Goal: Task Accomplishment & Management: Manage account settings

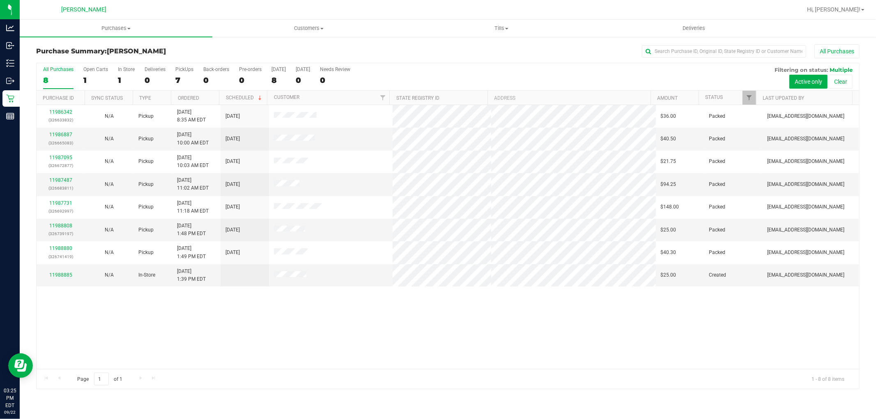
click at [305, 310] on div "11986342 (326633832) N/A Pickup 9/22/2025 8:35 AM EDT 9/22/2025 $36.00 Packed s…" at bounding box center [448, 237] width 823 height 264
click at [416, 387] on div "Page 1 of 1 1 - 8 of 8 items" at bounding box center [448, 379] width 823 height 20
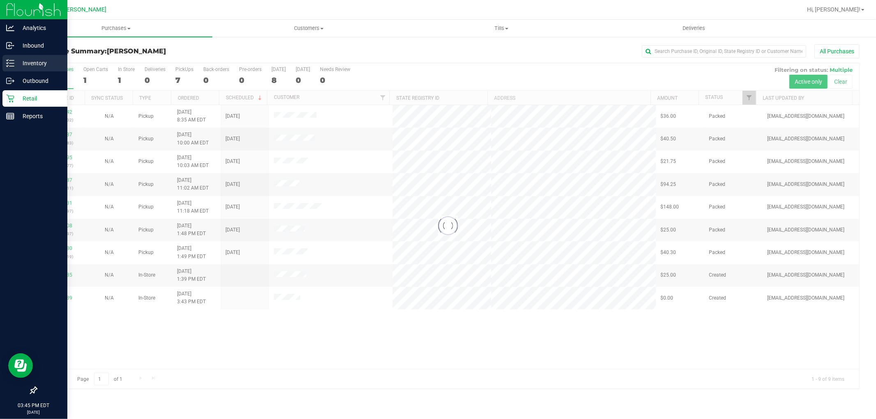
click at [14, 64] on p "Inventory" at bounding box center [38, 63] width 49 height 10
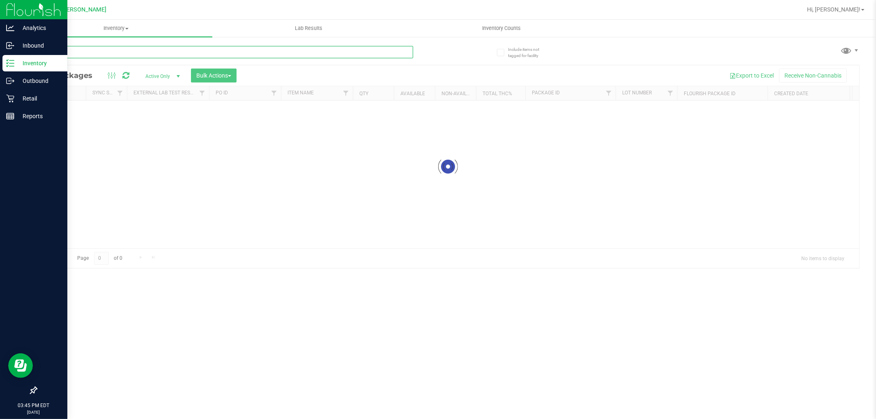
click at [109, 55] on input "text" at bounding box center [224, 52] width 377 height 12
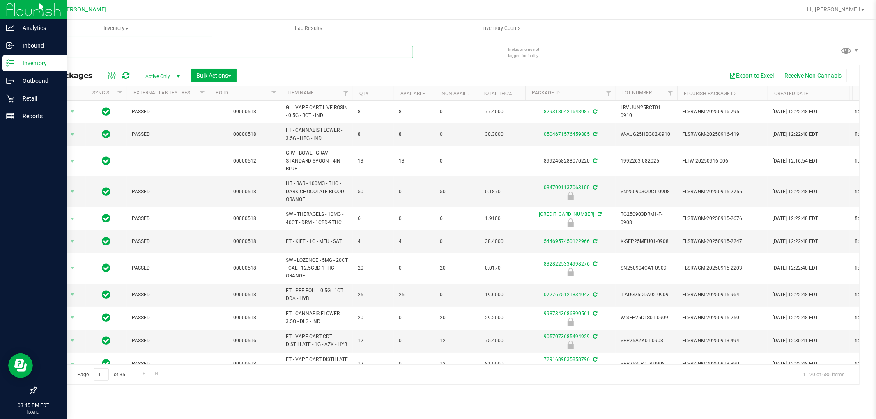
type input "swt"
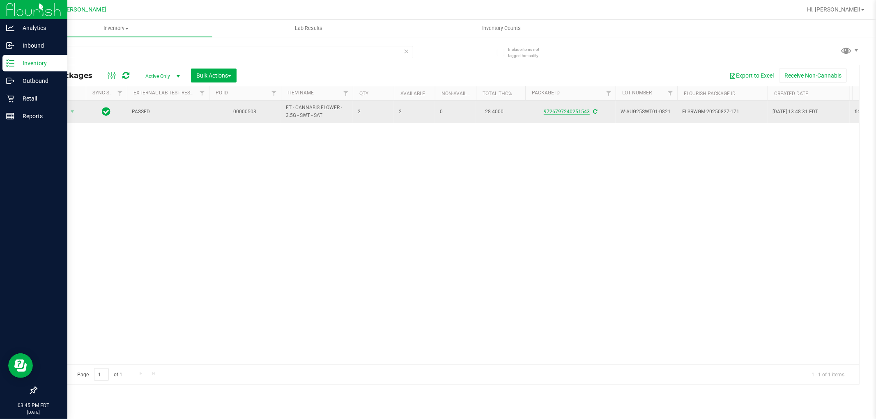
click at [570, 113] on link "9726797240251543" at bounding box center [567, 112] width 46 height 6
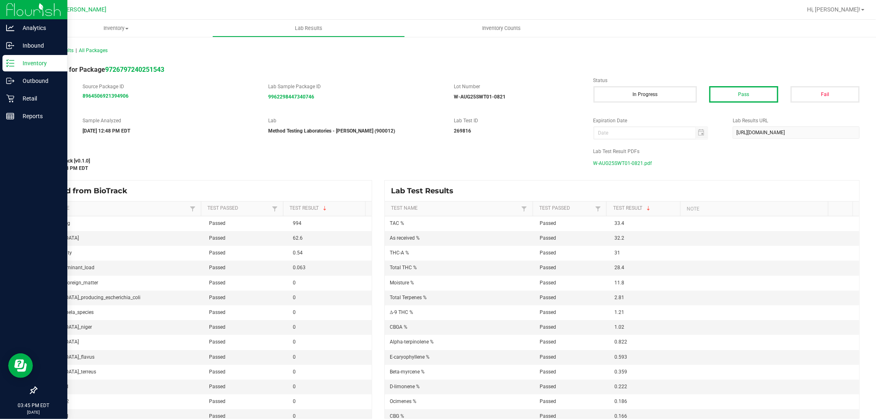
click at [621, 162] on span "W-AUG25SWT01-0821.pdf" at bounding box center [623, 163] width 59 height 12
click at [633, 163] on span "W-AUG25SWT01-0821.pdf" at bounding box center [623, 163] width 59 height 12
click at [22, 64] on p "Inventory" at bounding box center [38, 63] width 49 height 10
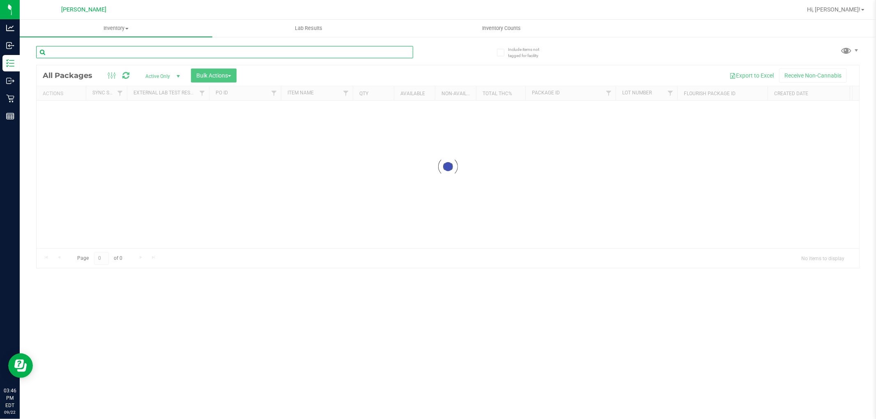
click at [170, 51] on input "text" at bounding box center [224, 52] width 377 height 12
click at [112, 47] on input "muel" at bounding box center [224, 52] width 377 height 12
type input "mule"
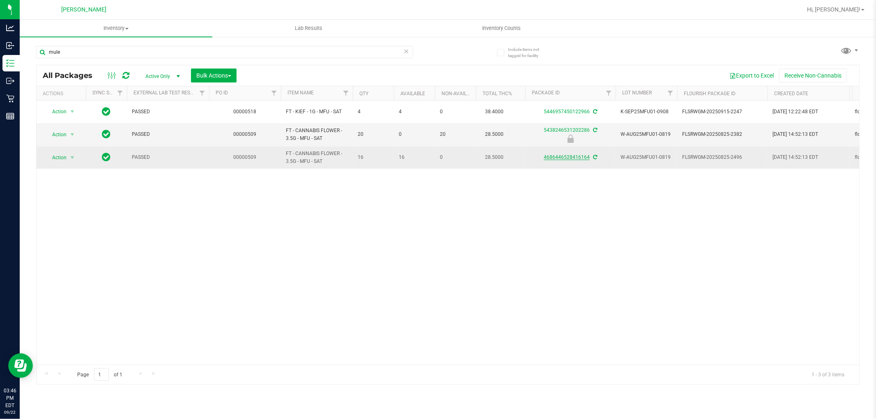
click at [551, 154] on link "4686446528416164" at bounding box center [567, 157] width 46 height 6
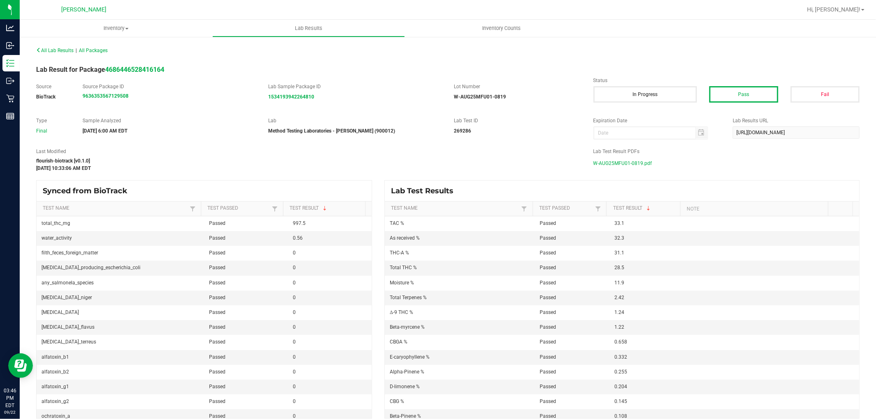
click at [643, 164] on span "W-AUG25MFU01-0819.pdf" at bounding box center [623, 163] width 59 height 12
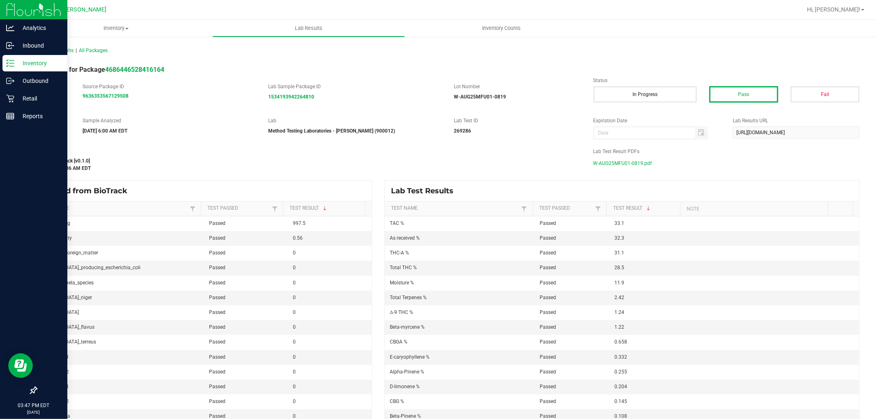
click at [13, 60] on line at bounding box center [11, 60] width 5 height 0
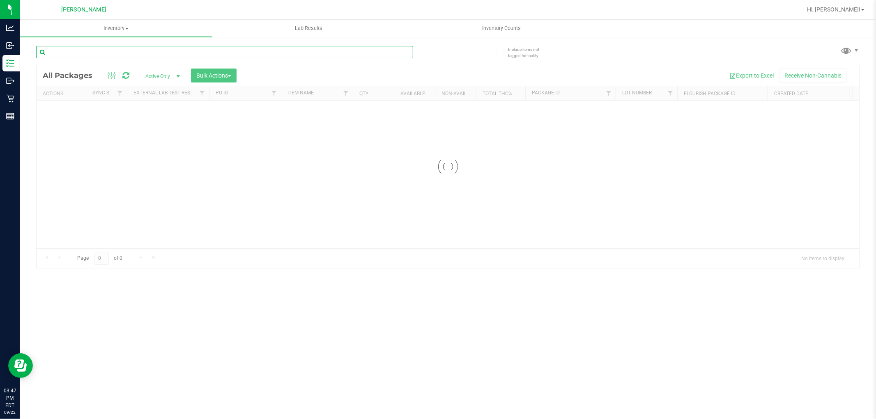
click at [178, 54] on input "text" at bounding box center [224, 52] width 377 height 12
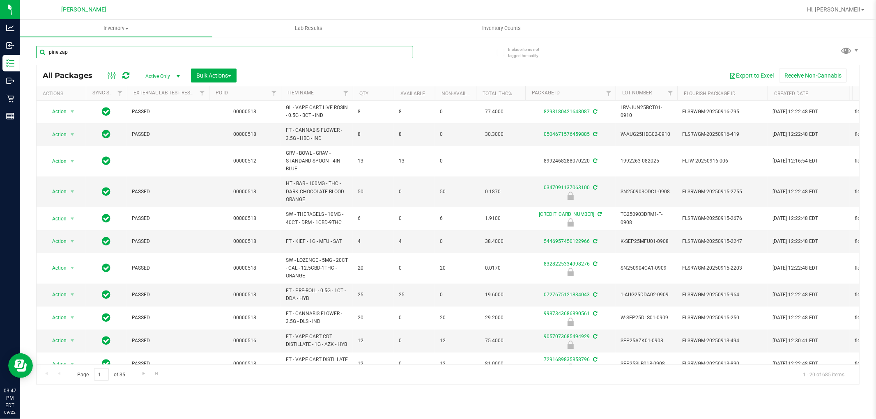
type input "pine zap"
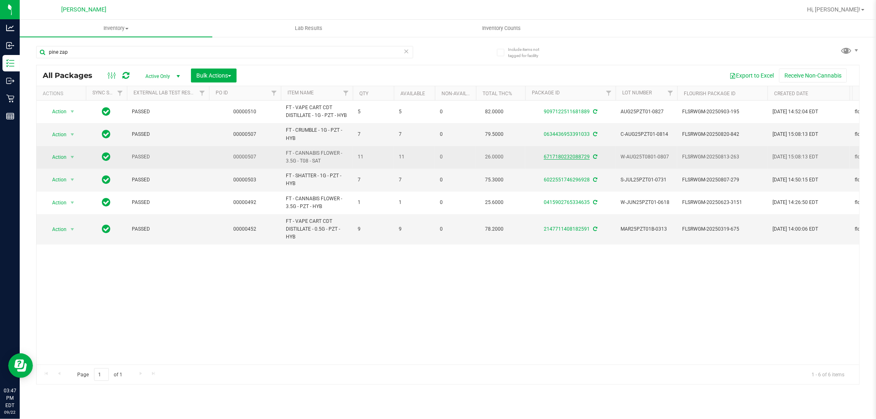
click at [557, 159] on link "6717180232088729" at bounding box center [567, 157] width 46 height 6
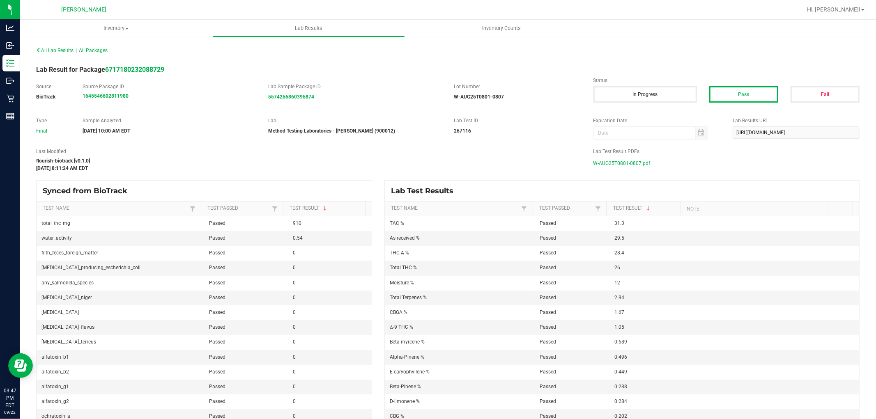
click at [619, 166] on span "W-AUG25T0801-0807.pdf" at bounding box center [622, 163] width 57 height 12
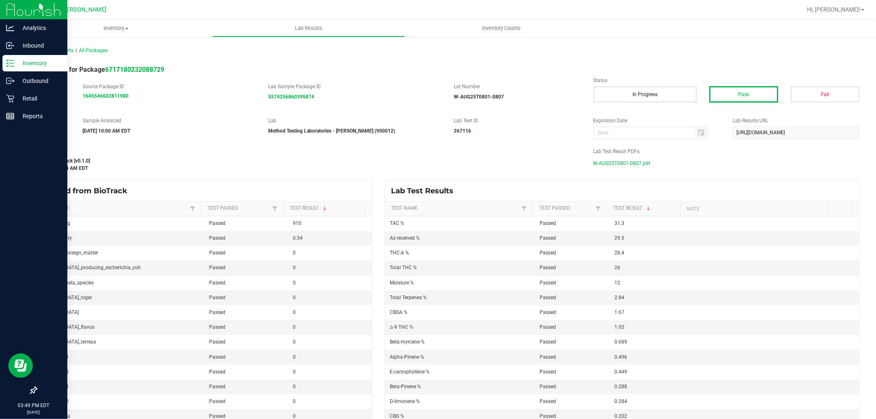
click at [10, 64] on icon at bounding box center [10, 63] width 8 height 8
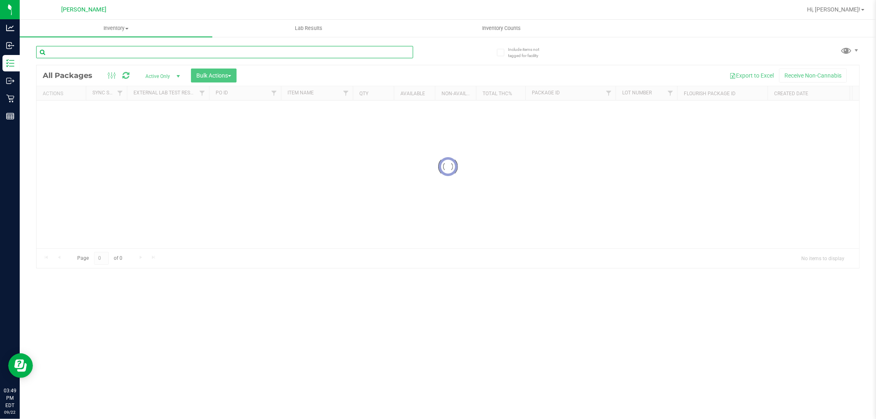
drag, startPoint x: 187, startPoint y: 46, endPoint x: 185, endPoint y: 51, distance: 5.3
click at [186, 47] on input "text" at bounding box center [224, 52] width 377 height 12
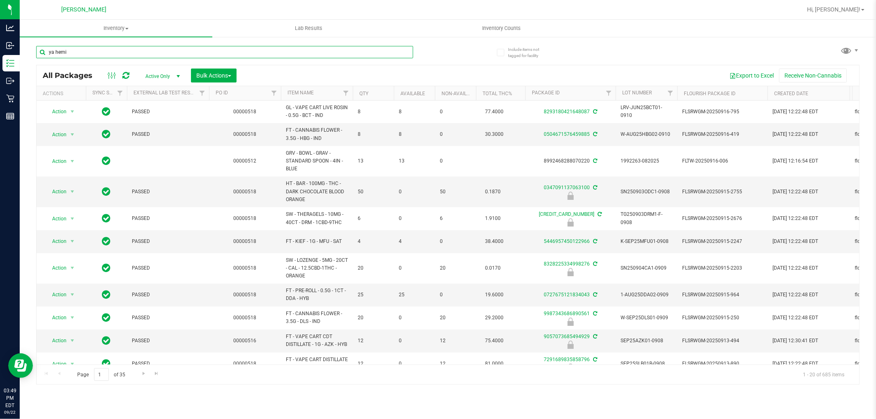
type input "ya hemi"
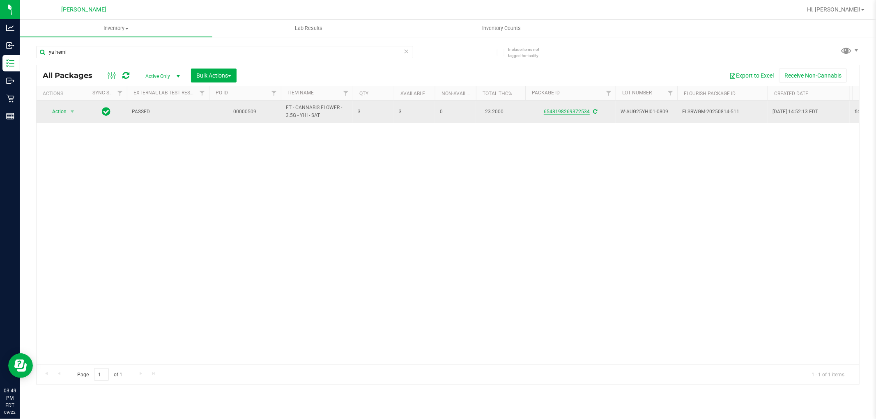
click at [577, 114] on link "6548198269372534" at bounding box center [567, 112] width 46 height 6
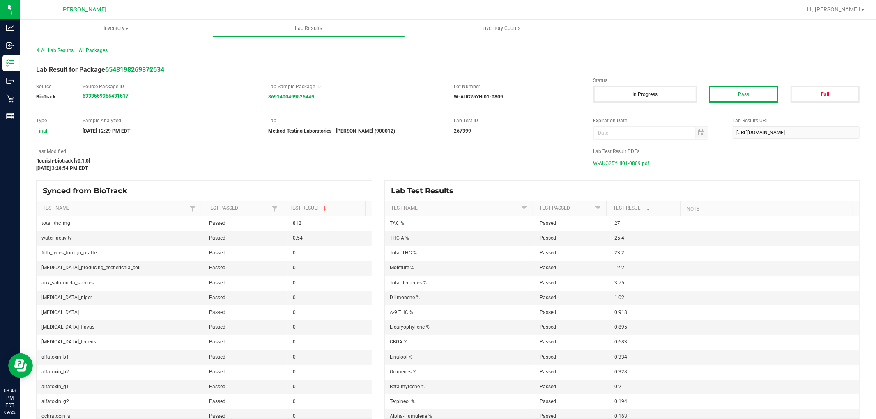
click at [615, 166] on span "W-AUG25YHI01-0809.pdf" at bounding box center [622, 163] width 56 height 12
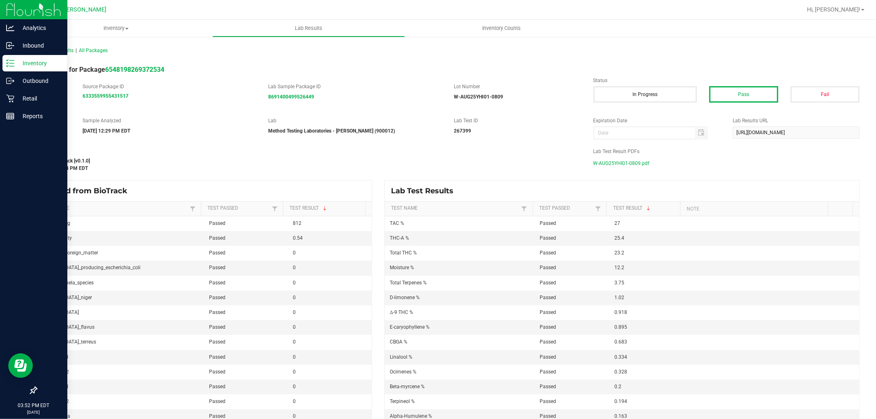
click at [7, 64] on icon at bounding box center [10, 63] width 8 height 8
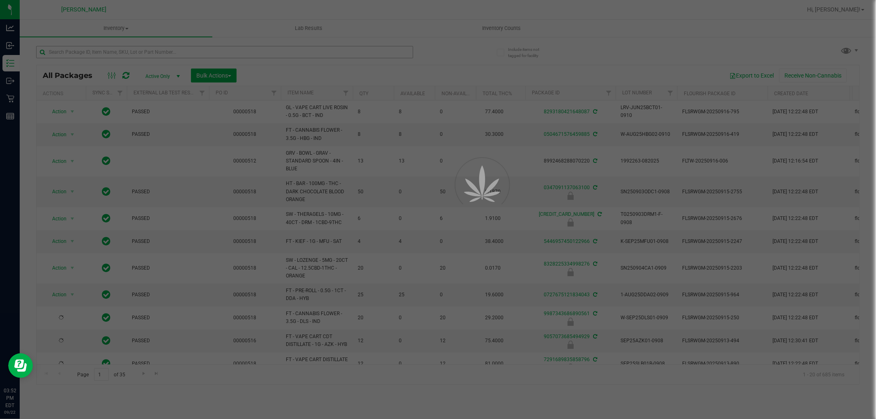
click at [118, 52] on div at bounding box center [438, 209] width 876 height 419
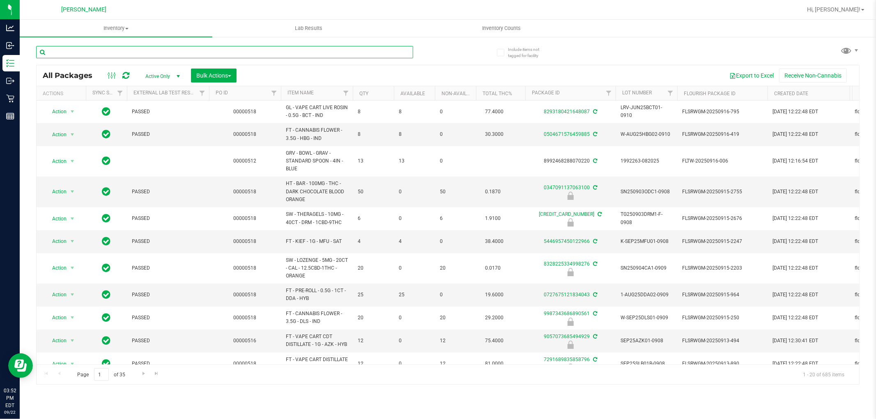
click at [118, 52] on input "text" at bounding box center [224, 52] width 377 height 12
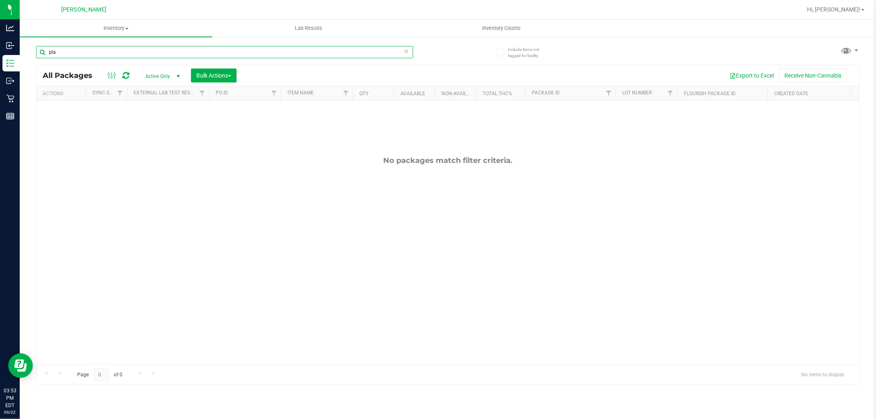
click at [108, 50] on input "pla" at bounding box center [224, 52] width 377 height 12
type input "p"
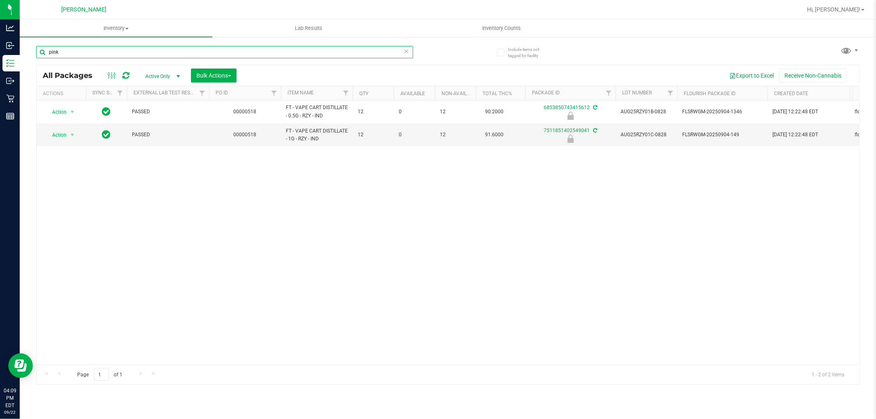
click at [107, 51] on input "pink" at bounding box center [224, 52] width 377 height 12
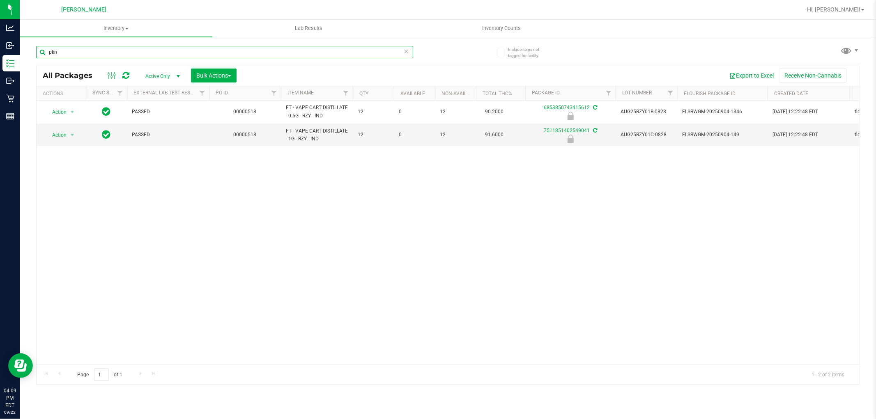
type input "pkn"
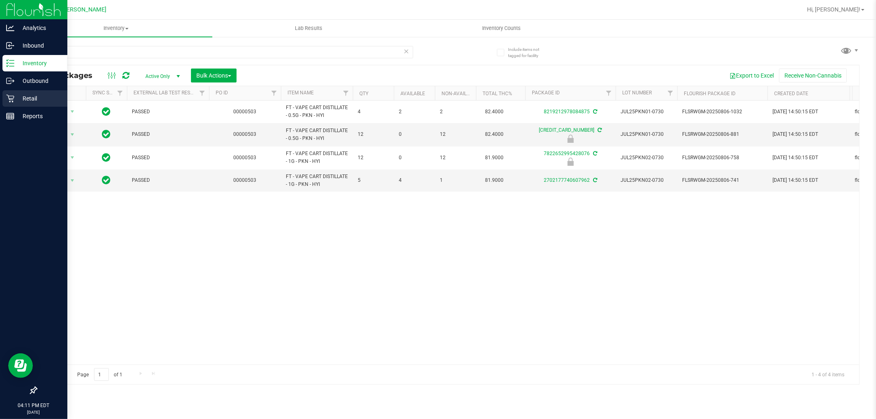
click at [14, 104] on div "Retail" at bounding box center [34, 98] width 65 height 16
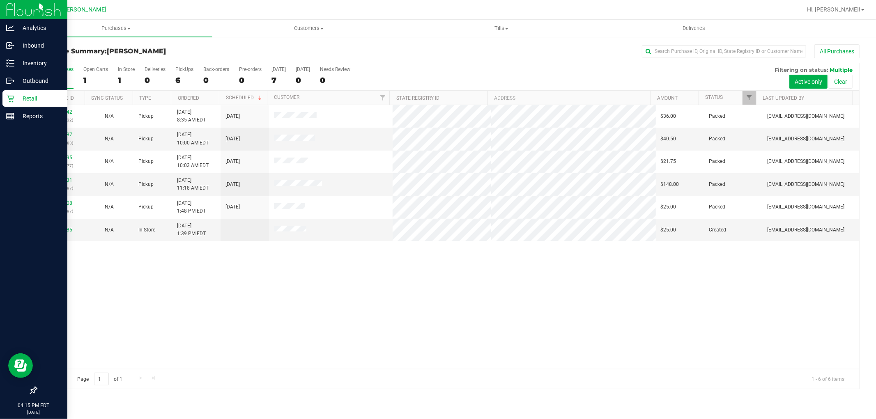
click at [352, 341] on div "11986342 (326633832) N/A Pickup 9/22/2025 8:35 AM EDT 9/22/2025 $36.00 Packed s…" at bounding box center [448, 237] width 823 height 264
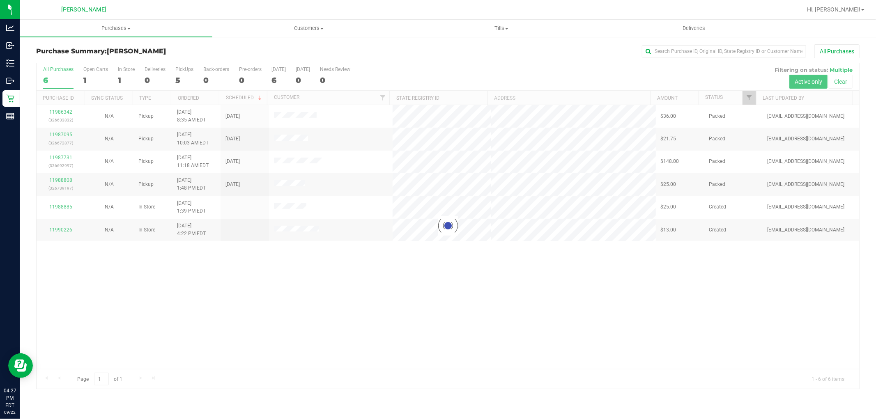
click at [551, 297] on div at bounding box center [448, 226] width 823 height 326
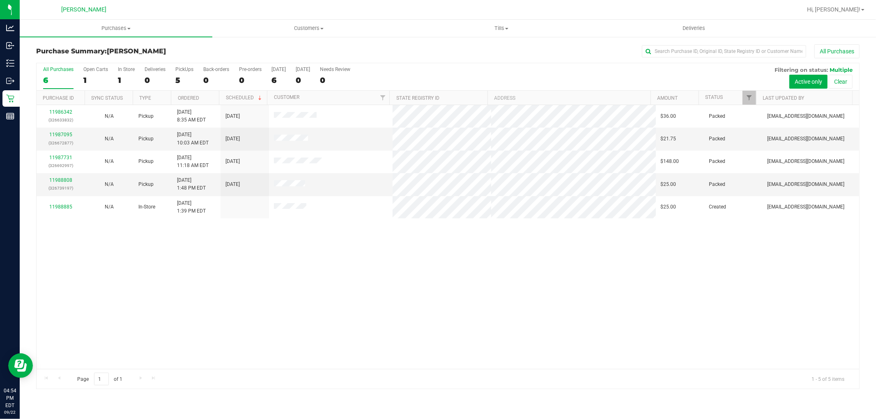
click at [218, 254] on div "11986342 (326633832) N/A Pickup 9/22/2025 8:35 AM EDT 9/22/2025 $36.00 Packed s…" at bounding box center [448, 237] width 823 height 264
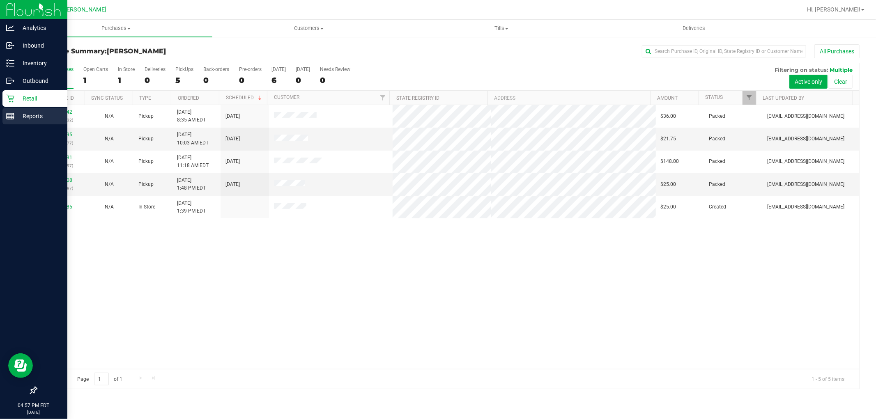
click at [10, 119] on rect at bounding box center [10, 116] width 7 height 6
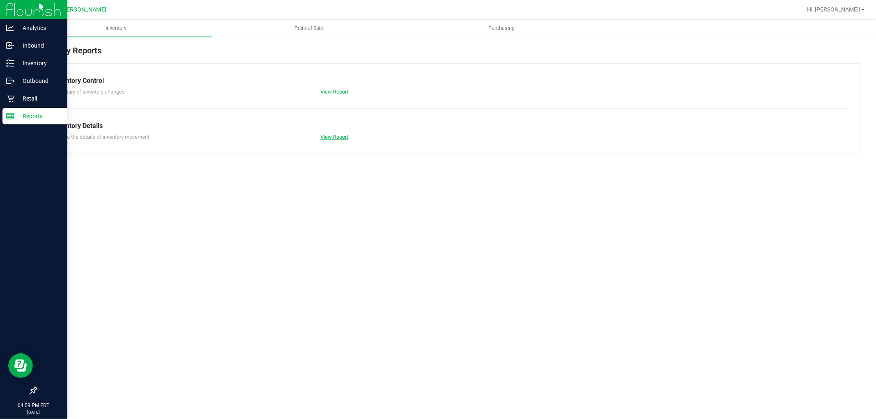
click at [342, 134] on link "View Report" at bounding box center [334, 137] width 28 height 6
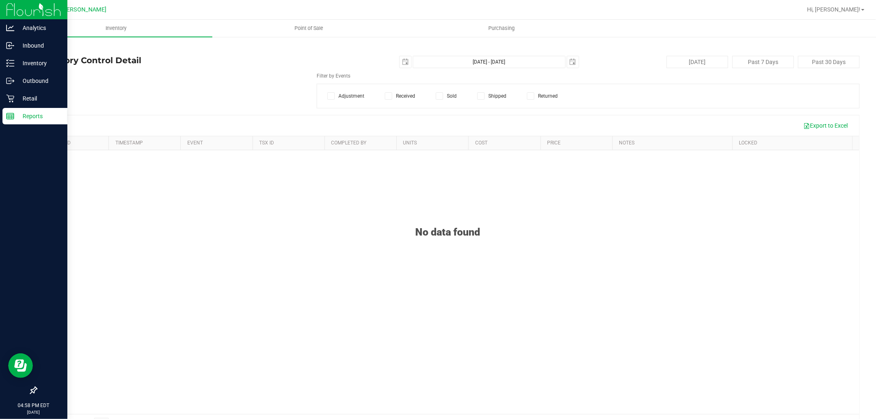
click at [442, 100] on div "Adjustment Received Sold Shipped Returned" at bounding box center [588, 96] width 543 height 25
click at [19, 97] on p "Retail" at bounding box center [38, 99] width 49 height 10
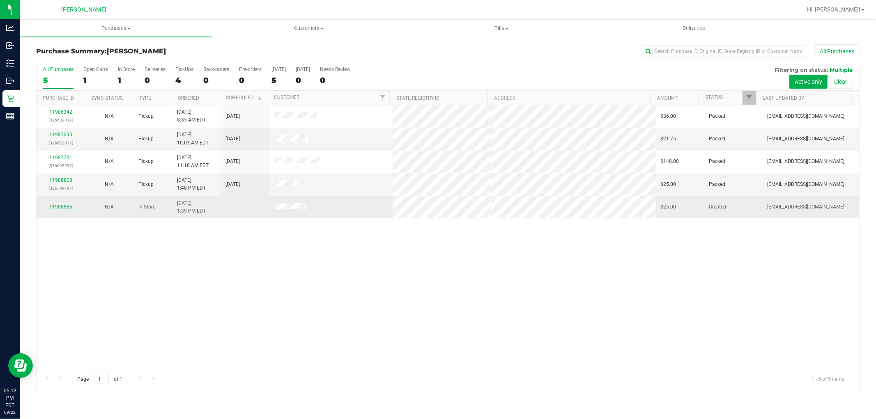
click at [63, 212] on td "11988885" at bounding box center [61, 207] width 48 height 22
click at [63, 208] on link "11988885" at bounding box center [60, 207] width 23 height 6
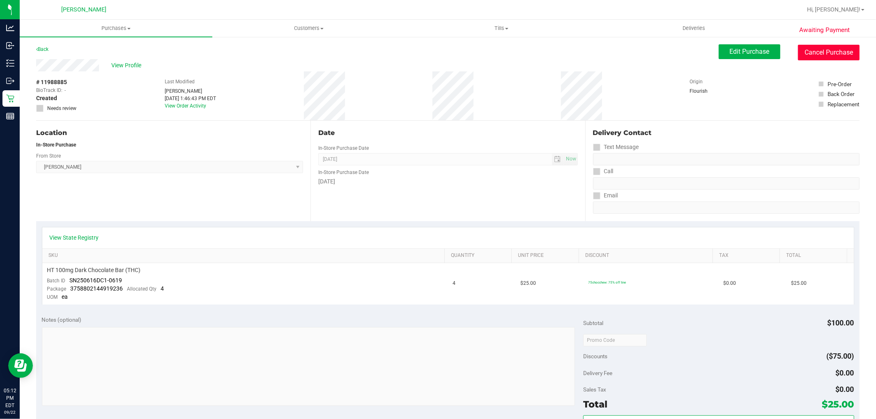
click at [819, 50] on button "Cancel Purchase" at bounding box center [829, 53] width 62 height 16
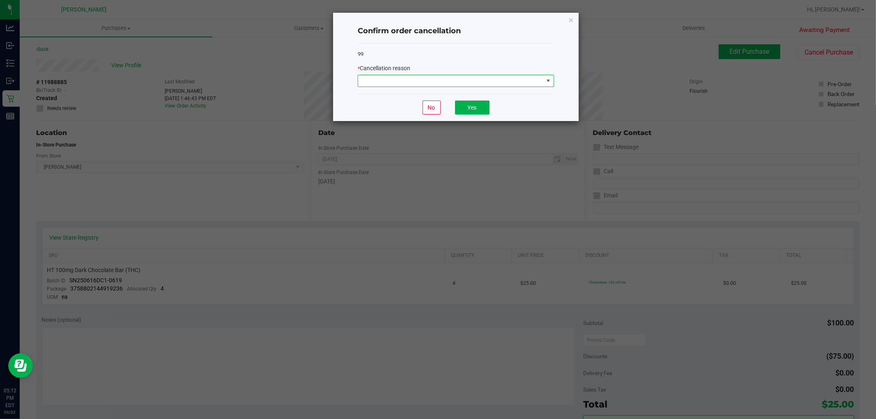
click at [498, 75] on span at bounding box center [450, 81] width 185 height 12
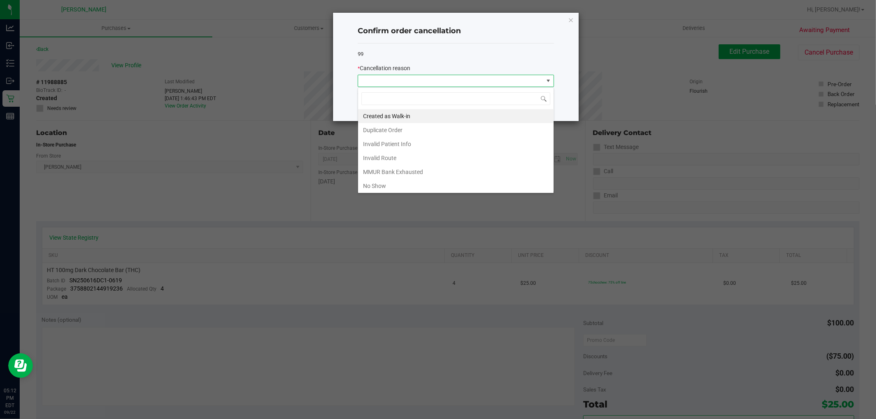
scroll to position [12, 196]
click at [495, 80] on span at bounding box center [450, 81] width 185 height 12
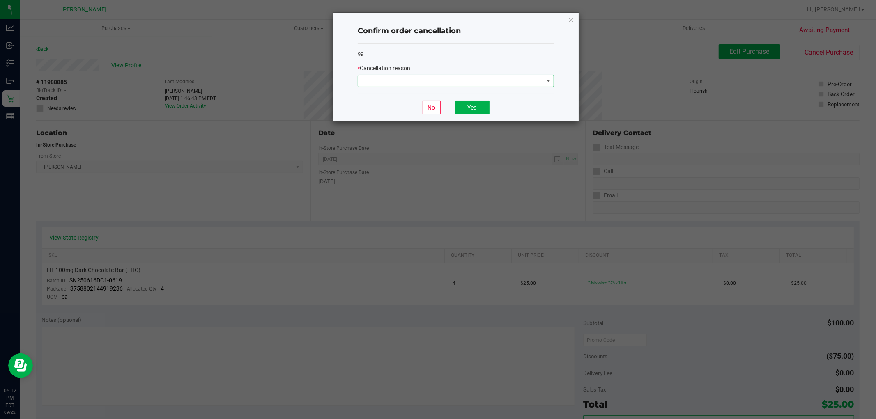
click at [446, 84] on span at bounding box center [450, 81] width 185 height 12
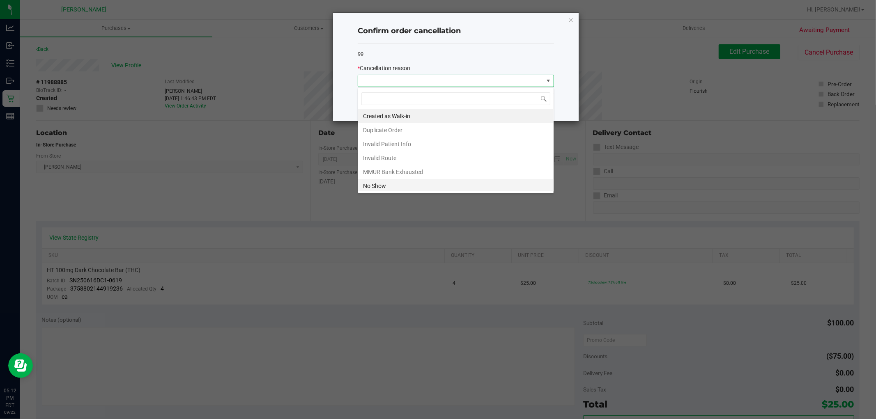
click at [376, 190] on li "No Show" at bounding box center [456, 186] width 196 height 14
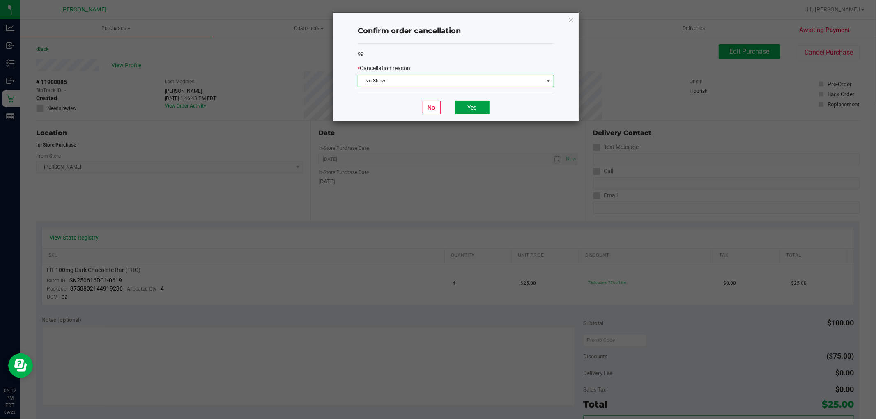
click at [465, 113] on button "Yes" at bounding box center [472, 108] width 35 height 14
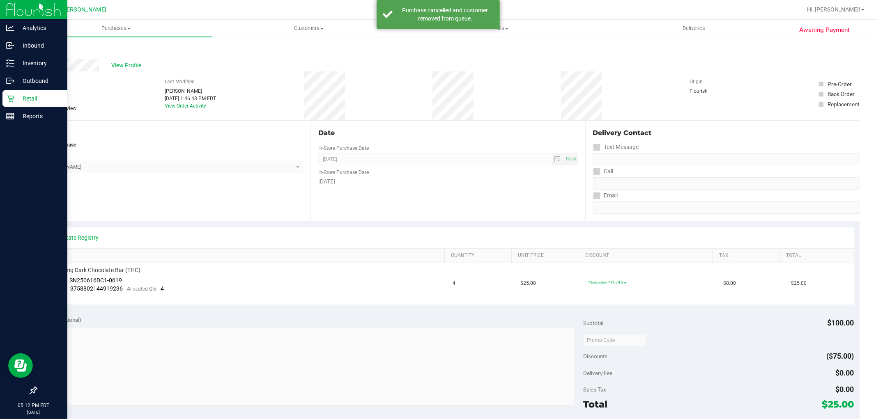
click at [19, 104] on div "Retail" at bounding box center [34, 98] width 65 height 16
